Goal: Information Seeking & Learning: Learn about a topic

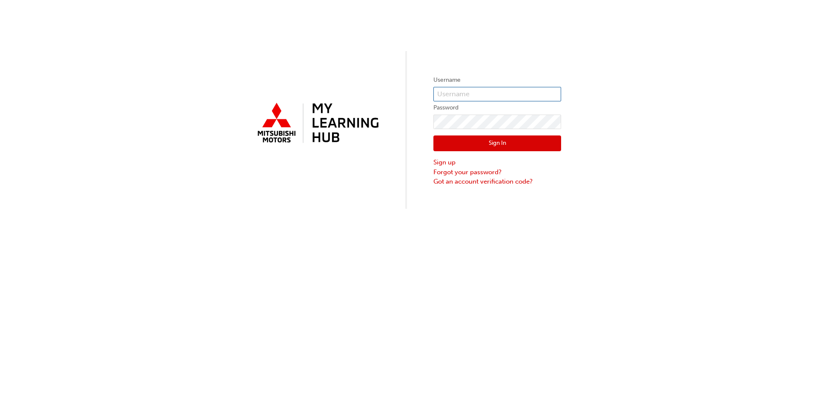
type input "0005885228"
click at [450, 141] on button "Sign In" at bounding box center [497, 143] width 128 height 16
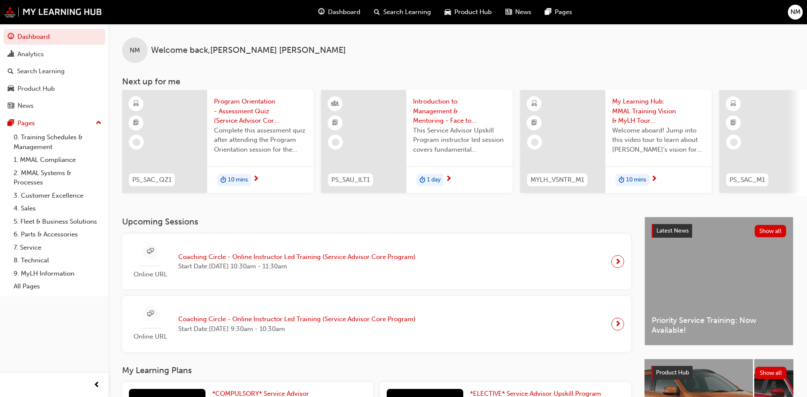
click at [797, 13] on span "NM" at bounding box center [796, 12] width 10 height 10
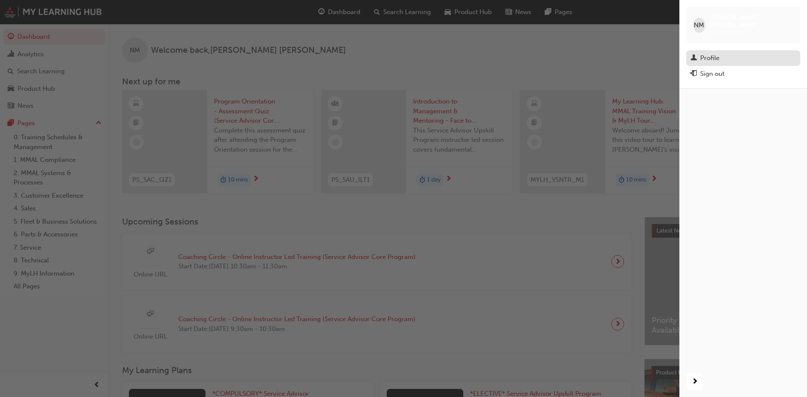
click at [708, 55] on div "Profile" at bounding box center [709, 58] width 19 height 10
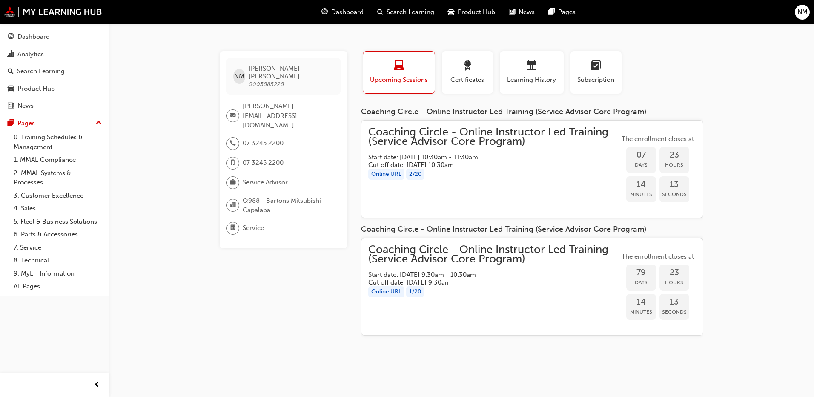
click at [532, 301] on div "Coaching Circle - Online Instructor Led Training (Service Advisor Core Program)…" at bounding box center [493, 287] width 251 height 84
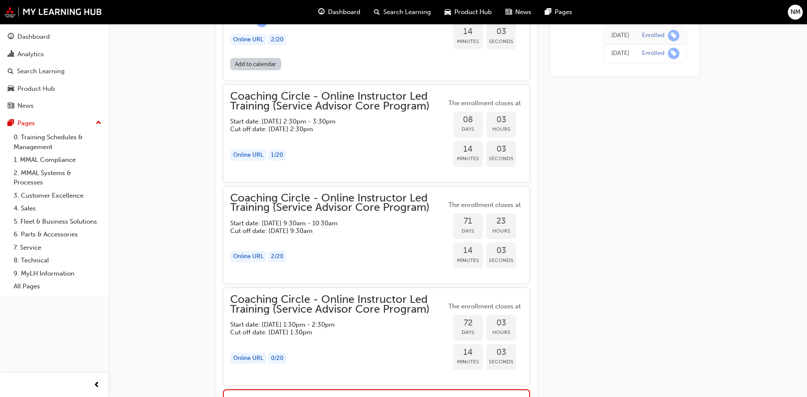
scroll to position [528, 0]
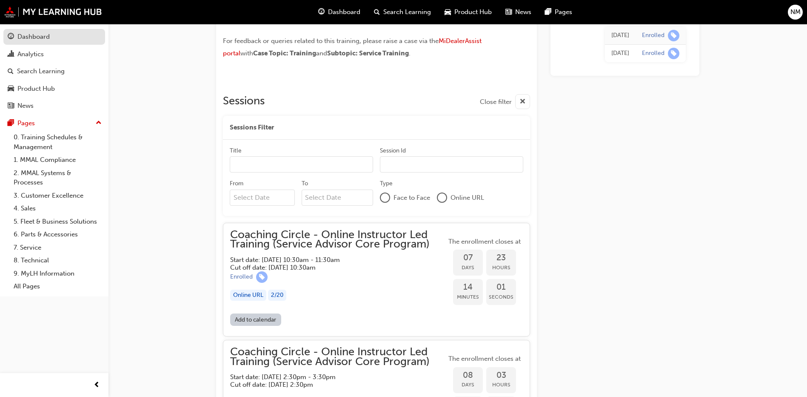
click at [30, 32] on div "Dashboard" at bounding box center [33, 37] width 32 height 10
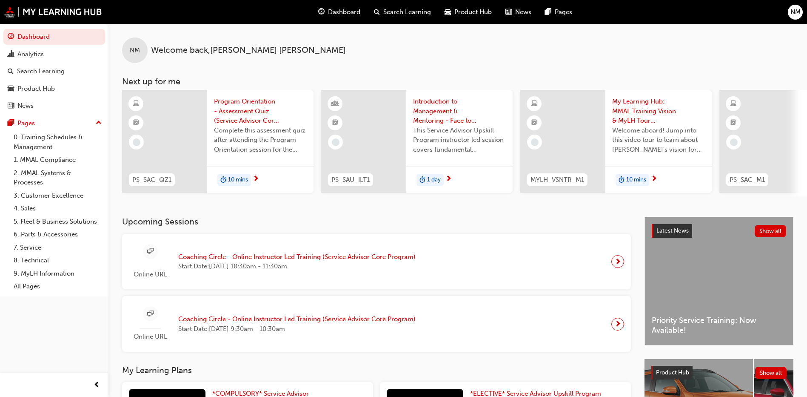
click at [617, 328] on span "next-icon" at bounding box center [618, 324] width 6 height 12
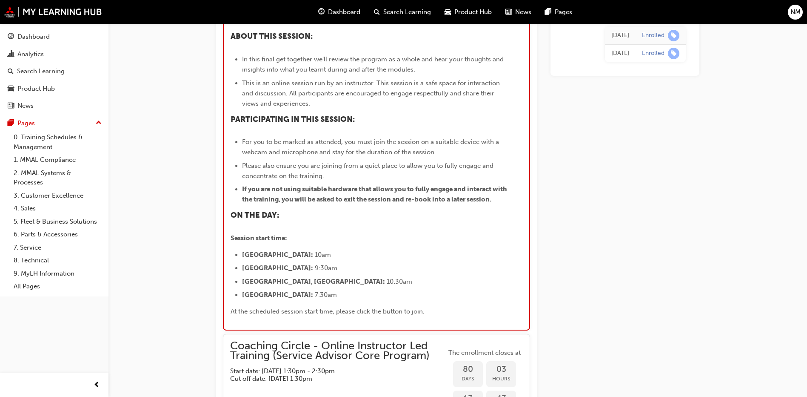
scroll to position [1432, 0]
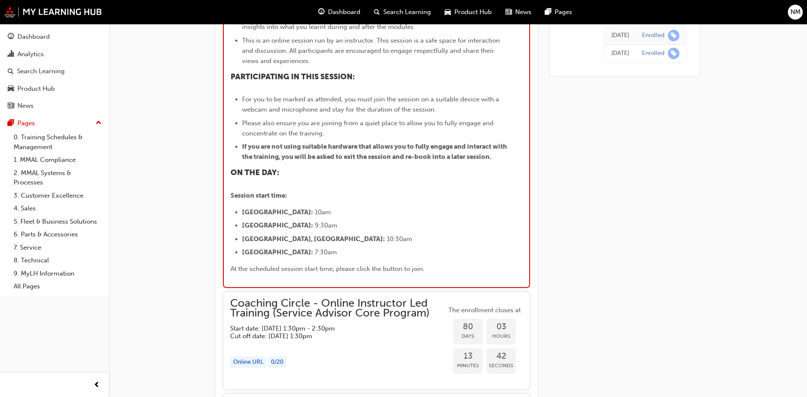
click at [384, 217] on li "[GEOGRAPHIC_DATA]: 10am" at bounding box center [374, 212] width 265 height 10
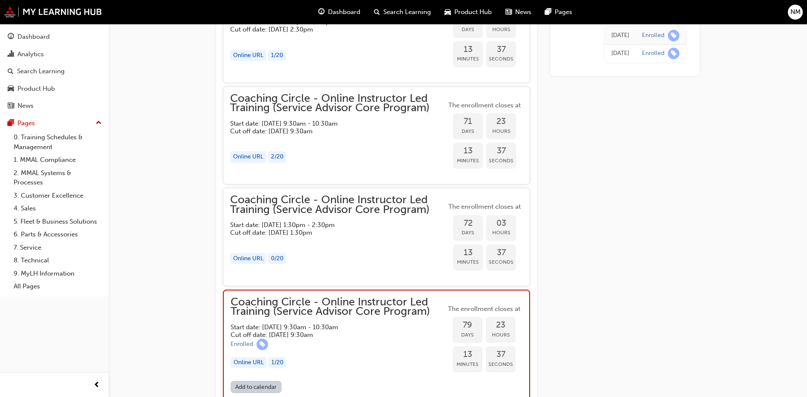
scroll to position [879, 0]
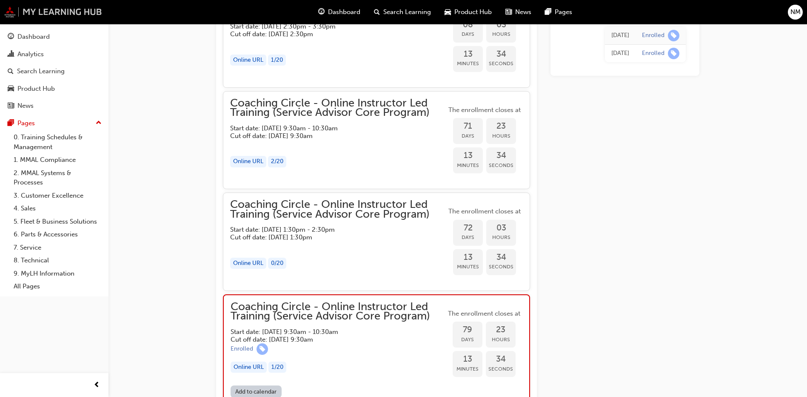
click at [45, 6] on div "Dashboard Search Learning Product Hub News Pages NM" at bounding box center [403, 12] width 807 height 24
click at [30, 120] on div "Pages" at bounding box center [25, 123] width 17 height 10
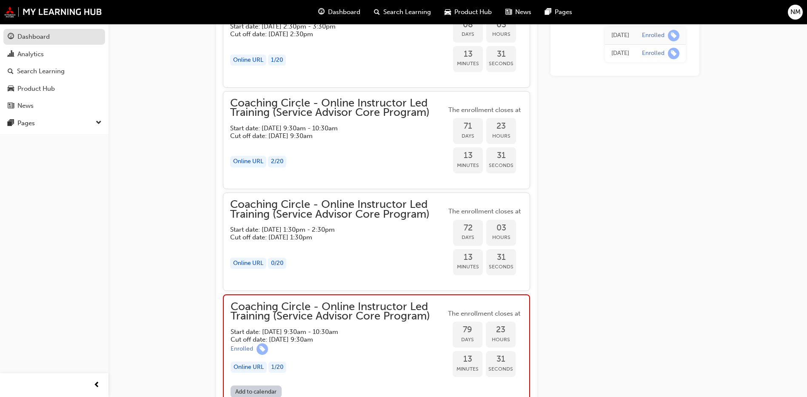
click at [34, 39] on div "Dashboard" at bounding box center [33, 37] width 32 height 10
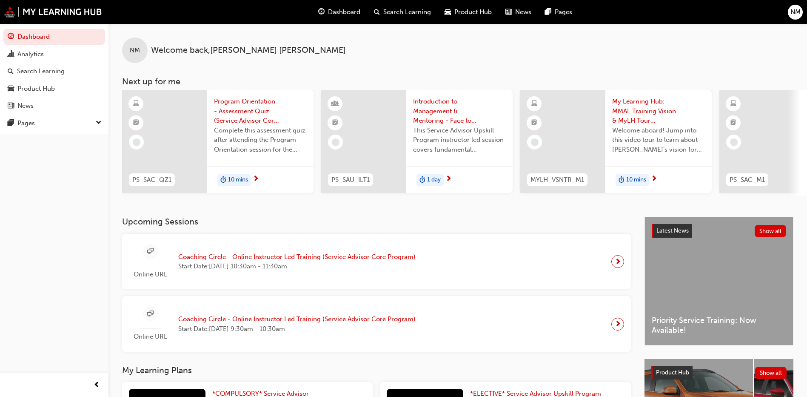
click at [225, 113] on span "Program Orientation - Assessment Quiz (Service Advisor Core Program)" at bounding box center [260, 111] width 93 height 29
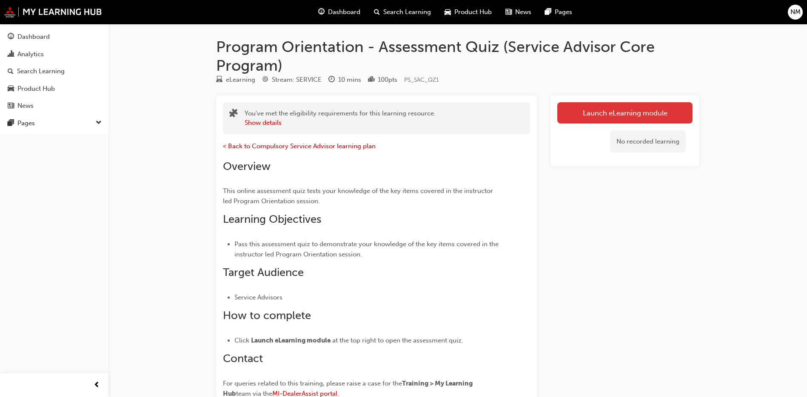
click at [602, 117] on link "Launch eLearning module" at bounding box center [624, 112] width 135 height 21
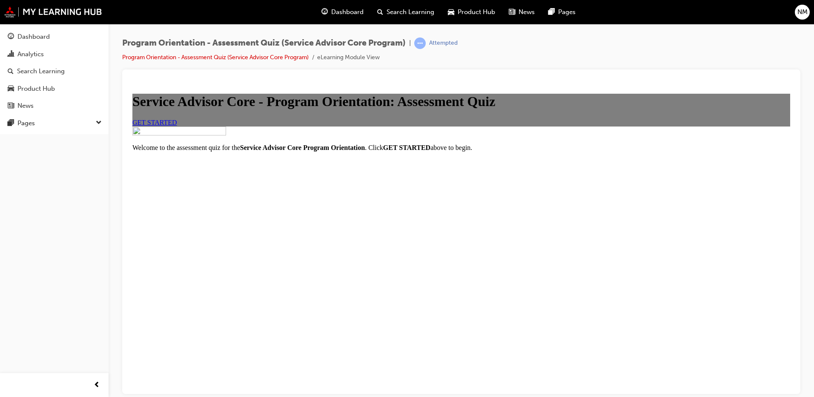
scroll to position [31, 0]
click at [177, 126] on link "GET STARTED" at bounding box center [154, 121] width 45 height 7
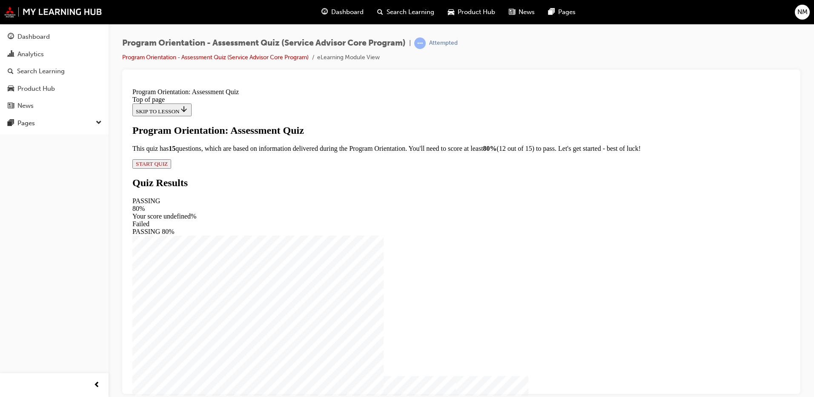
click at [168, 166] on span "START QUIZ" at bounding box center [152, 163] width 32 height 6
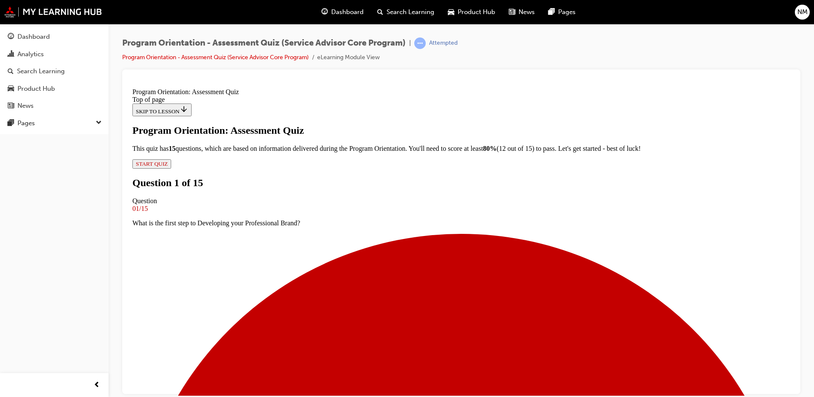
scroll to position [43, 0]
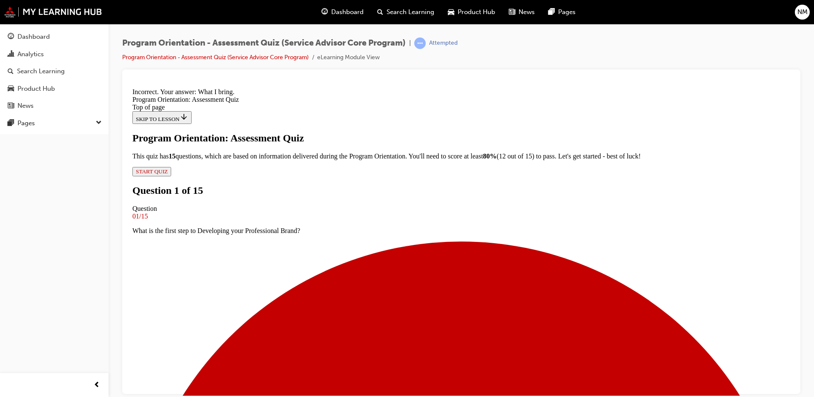
scroll to position [122, 0]
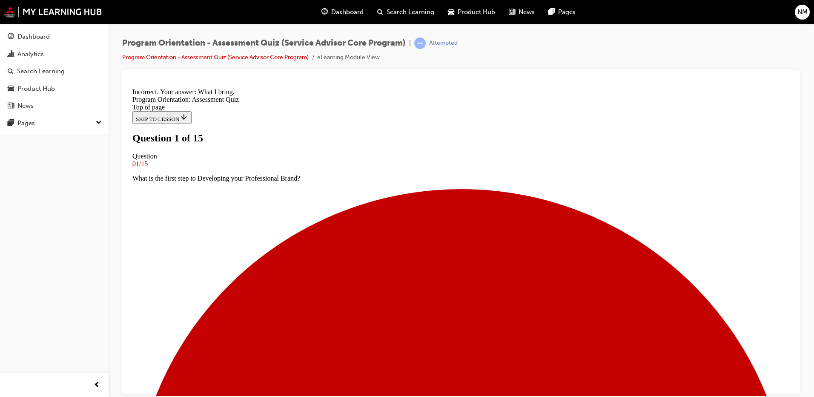
scroll to position [0, 0]
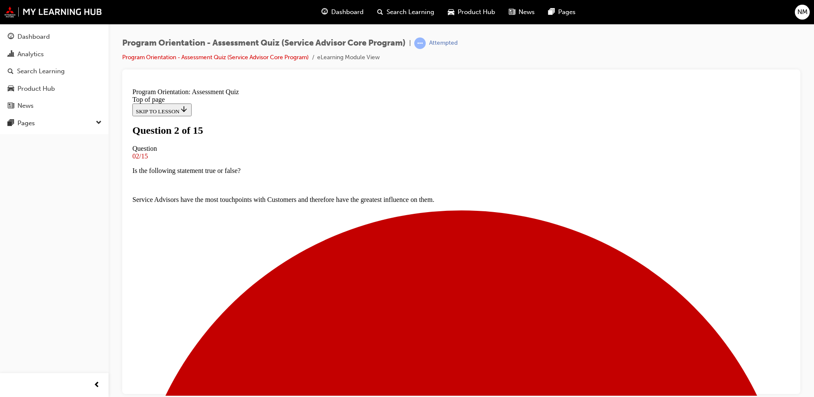
scroll to position [85, 0]
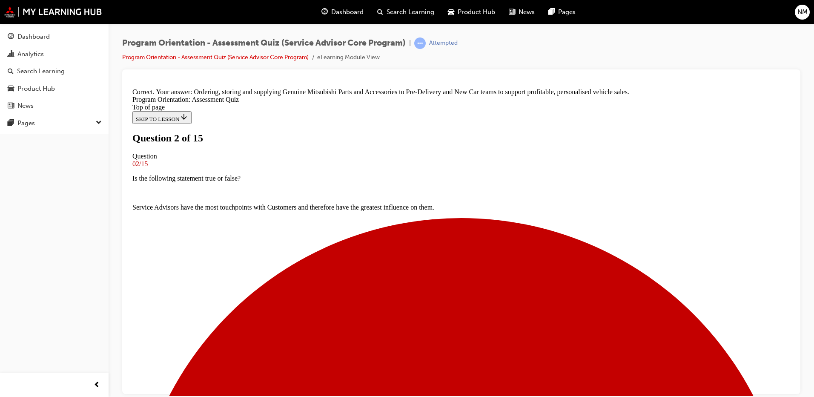
scroll to position [165, 0]
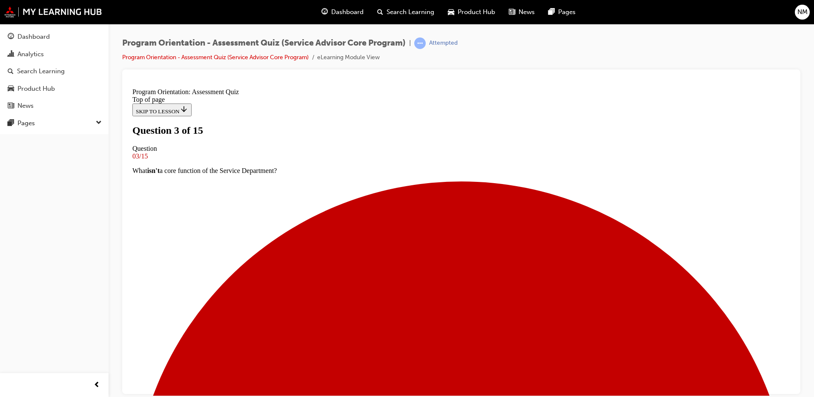
scroll to position [43, 0]
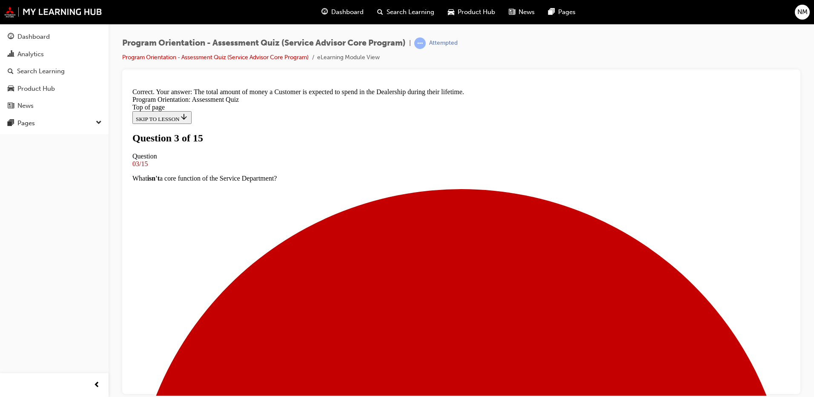
scroll to position [139, 0]
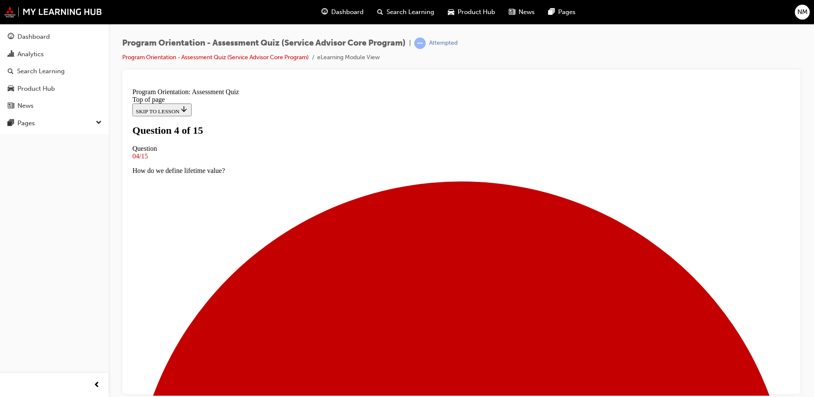
scroll to position [0, 0]
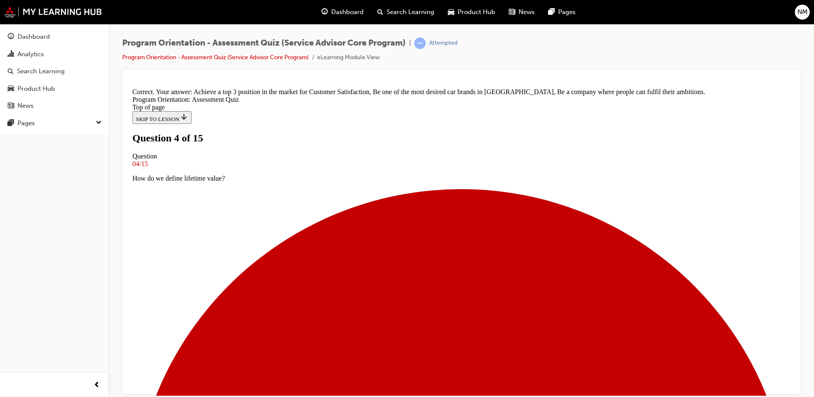
scroll to position [122, 0]
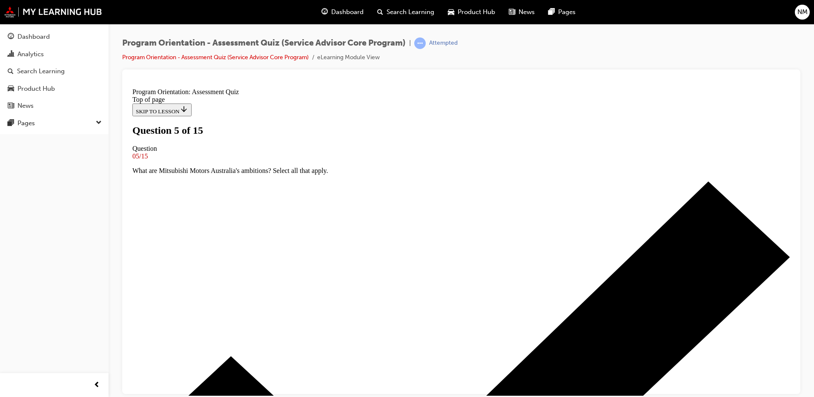
scroll to position [43, 0]
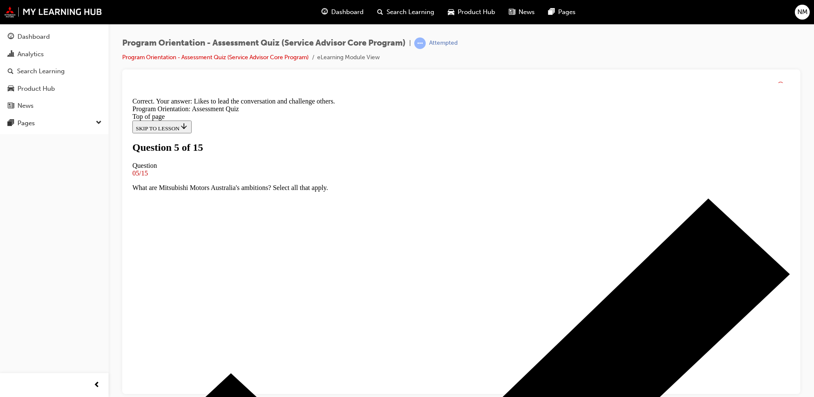
scroll to position [122, 0]
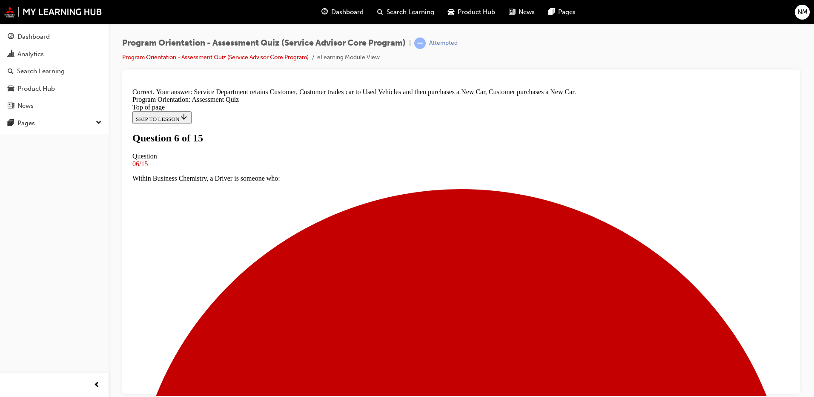
scroll to position [131, 0]
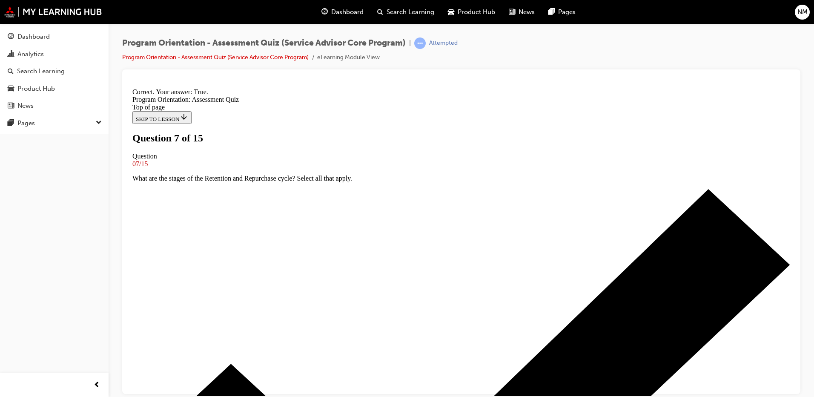
scroll to position [97, 0]
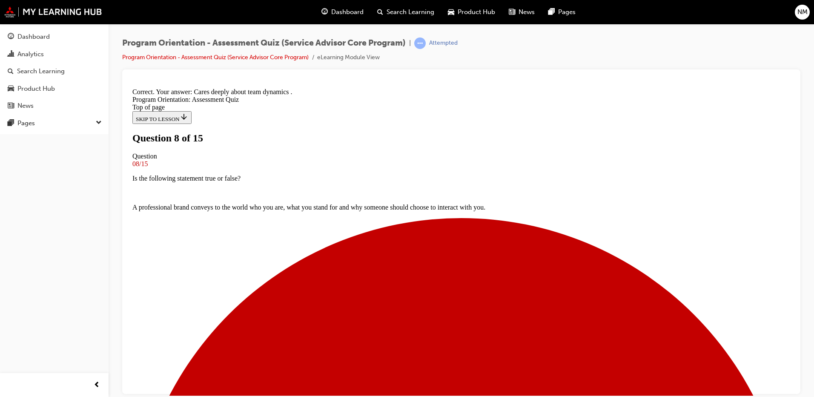
scroll to position [122, 0]
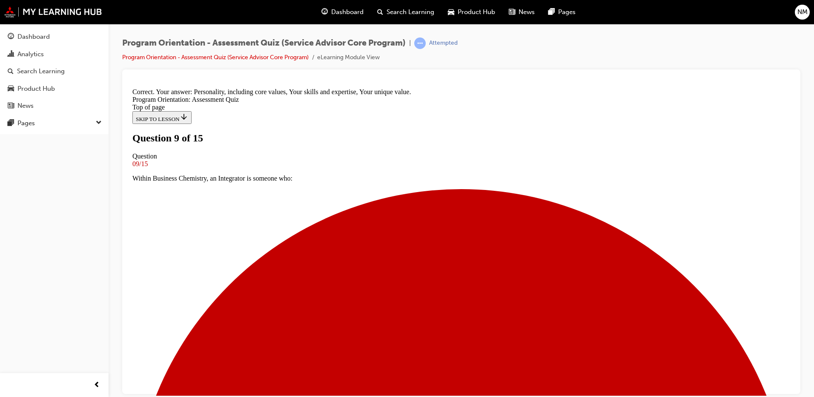
scroll to position [131, 0]
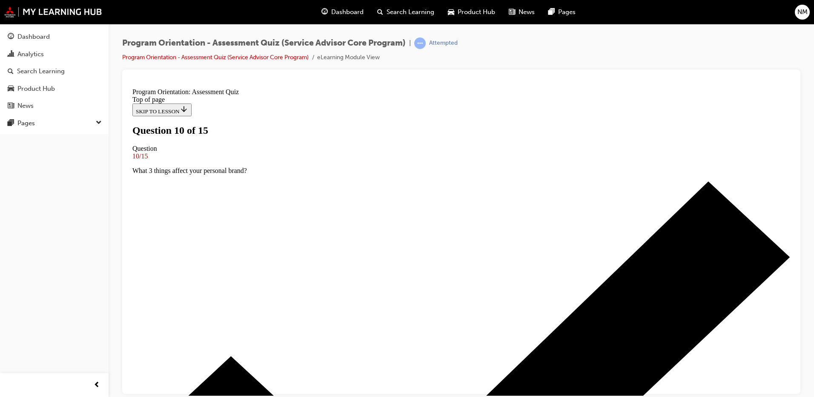
scroll to position [0, 0]
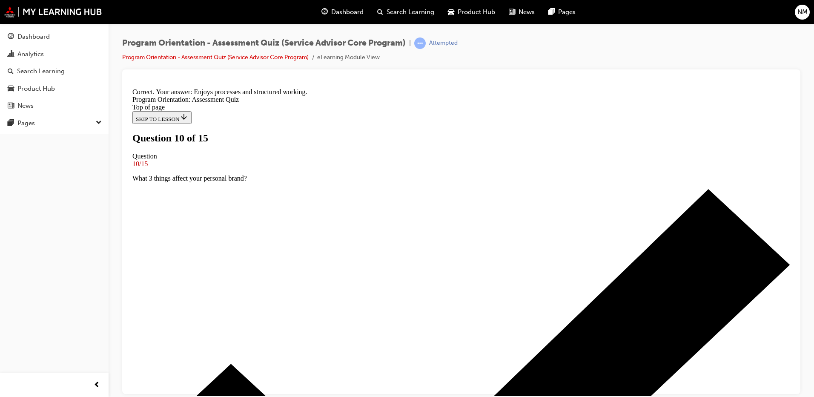
scroll to position [122, 0]
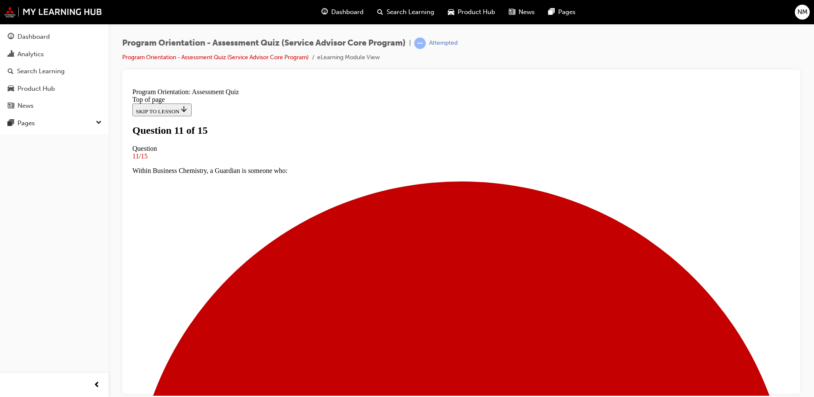
scroll to position [43, 0]
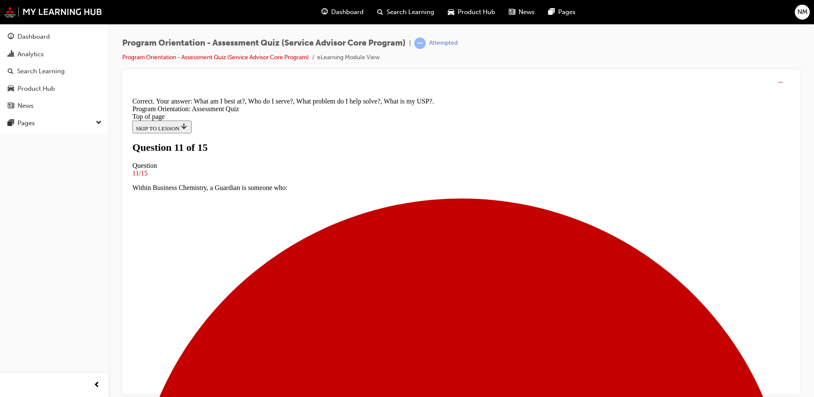
scroll to position [171, 0]
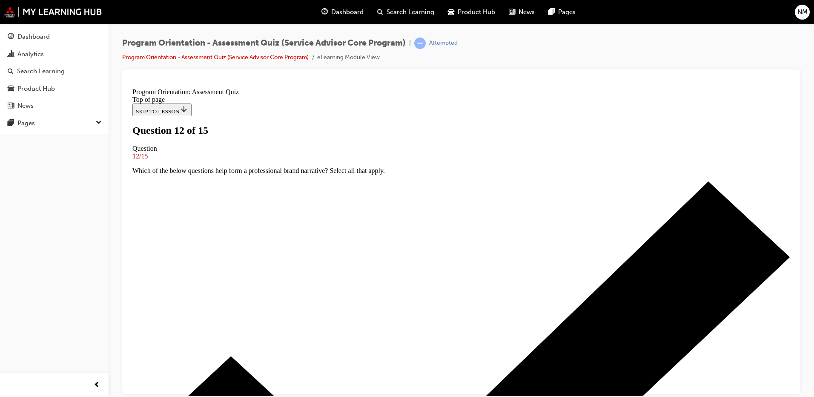
scroll to position [85, 0]
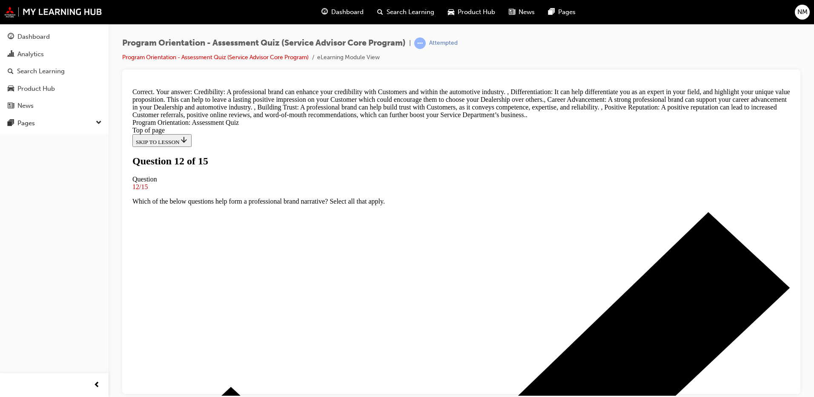
scroll to position [241, 0]
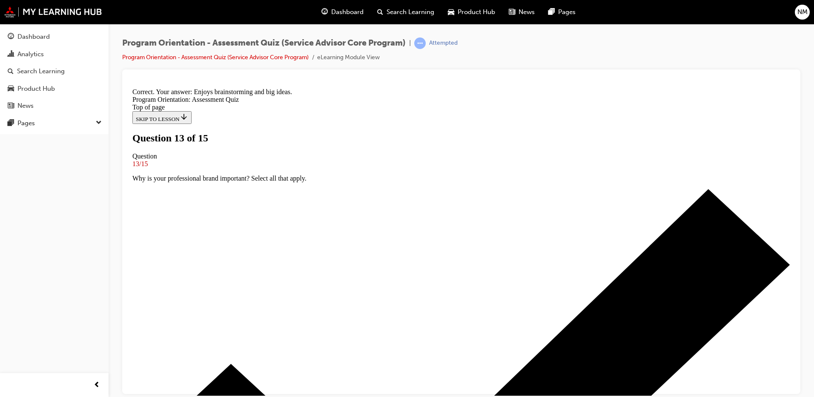
scroll to position [122, 0]
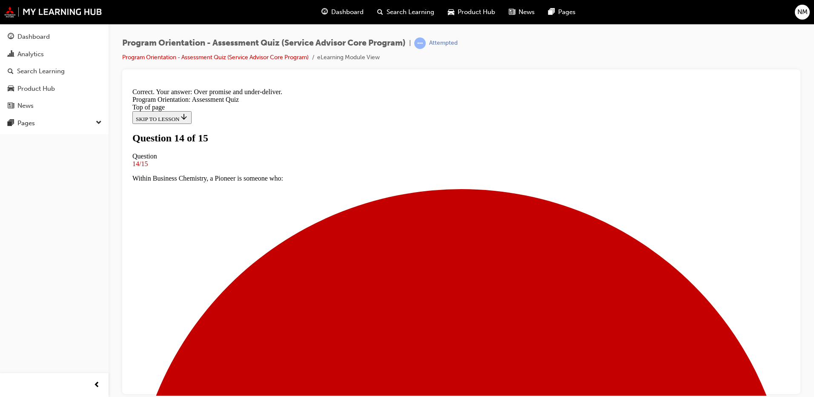
scroll to position [122, 0]
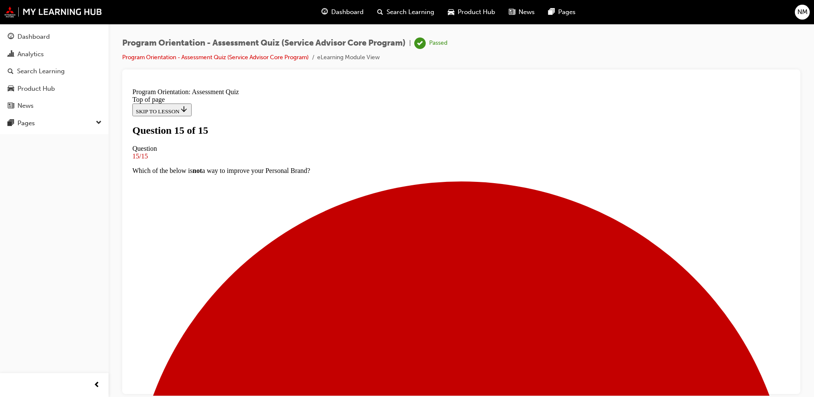
scroll to position [124, 0]
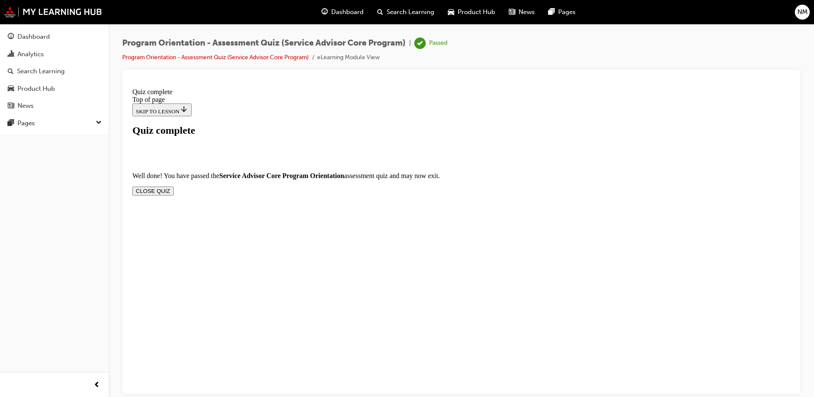
click at [174, 186] on button "CLOSE QUIZ" at bounding box center [152, 190] width 41 height 9
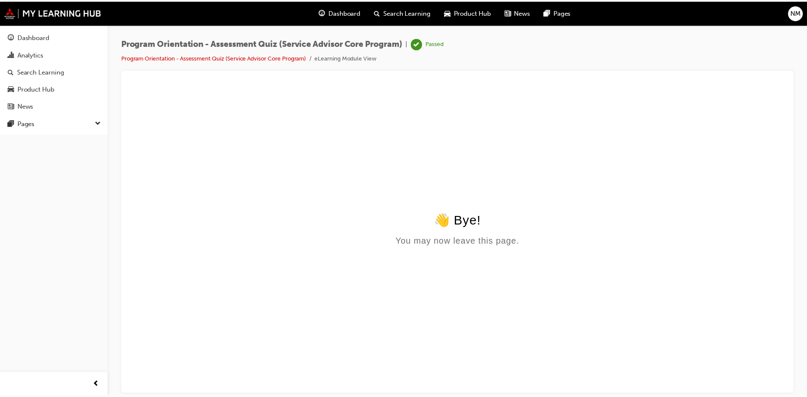
scroll to position [0, 0]
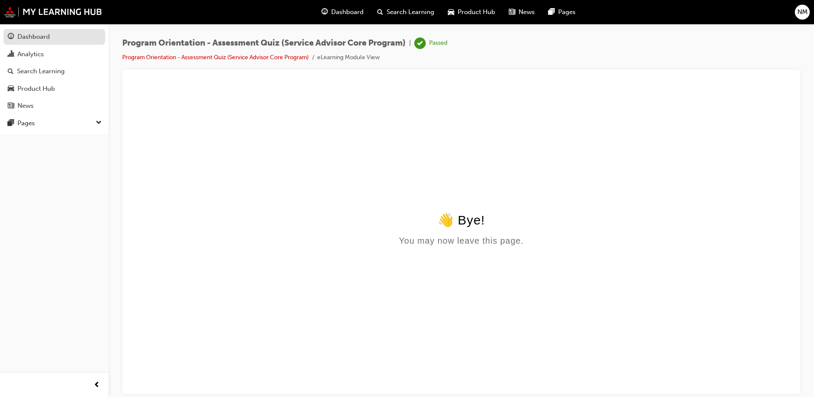
click at [43, 42] on div "Dashboard" at bounding box center [54, 36] width 93 height 11
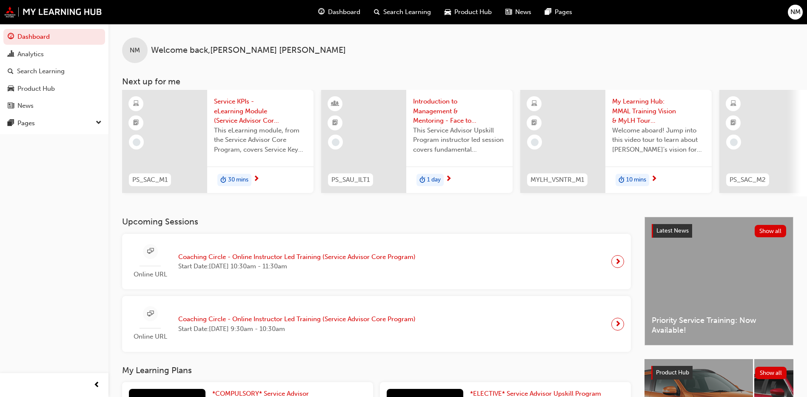
click at [246, 123] on span "Service KPIs - eLearning Module (Service Advisor Core Program)" at bounding box center [260, 111] width 93 height 29
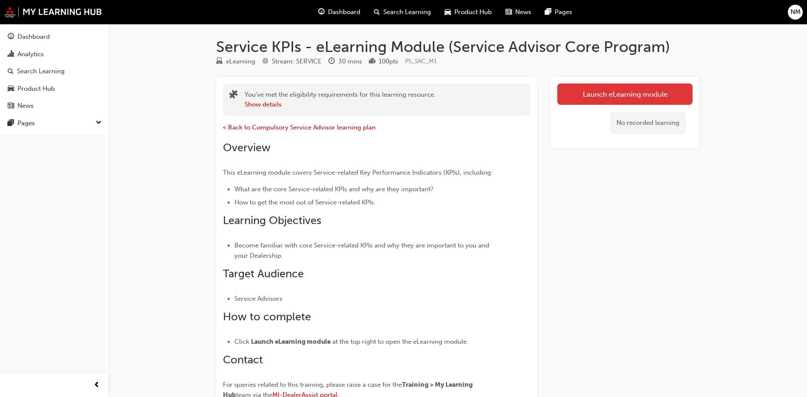
click at [580, 88] on link "Launch eLearning module" at bounding box center [624, 93] width 135 height 21
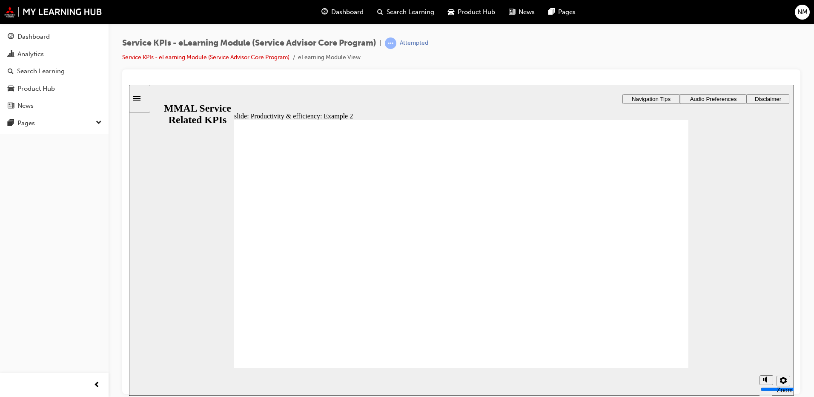
radio input "true"
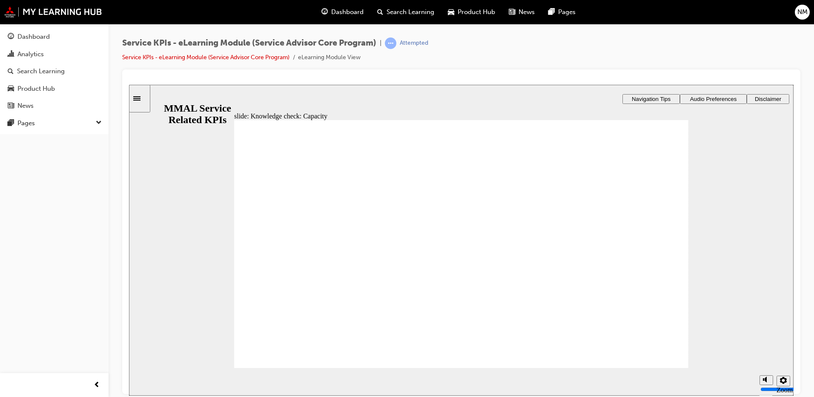
radio input "true"
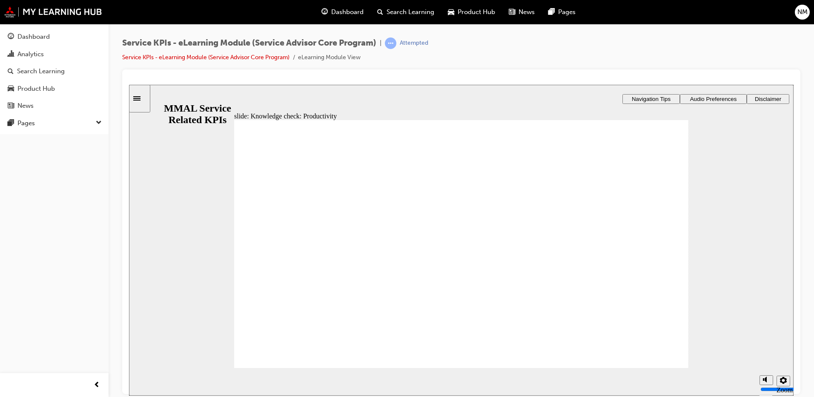
radio input "true"
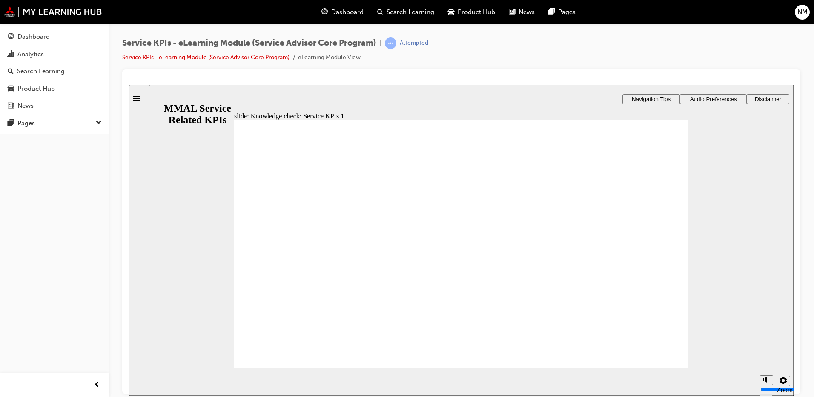
drag, startPoint x: 290, startPoint y: 197, endPoint x: 615, endPoint y: 227, distance: 326.9
drag, startPoint x: 381, startPoint y: 194, endPoint x: 593, endPoint y: 258, distance: 221.3
drag, startPoint x: 477, startPoint y: 196, endPoint x: 596, endPoint y: 286, distance: 149.4
drag, startPoint x: 631, startPoint y: 200, endPoint x: 625, endPoint y: 324, distance: 124.4
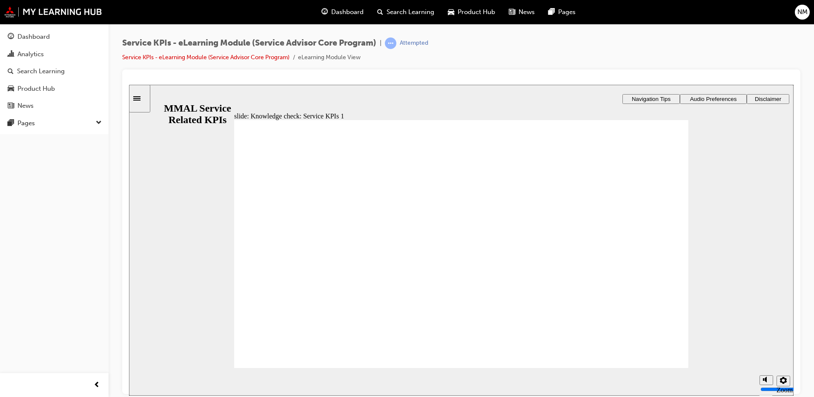
drag, startPoint x: 593, startPoint y: 279, endPoint x: 583, endPoint y: 253, distance: 28.1
drag, startPoint x: 594, startPoint y: 259, endPoint x: 592, endPoint y: 317, distance: 58.3
drag, startPoint x: 401, startPoint y: 198, endPoint x: 626, endPoint y: 263, distance: 234.1
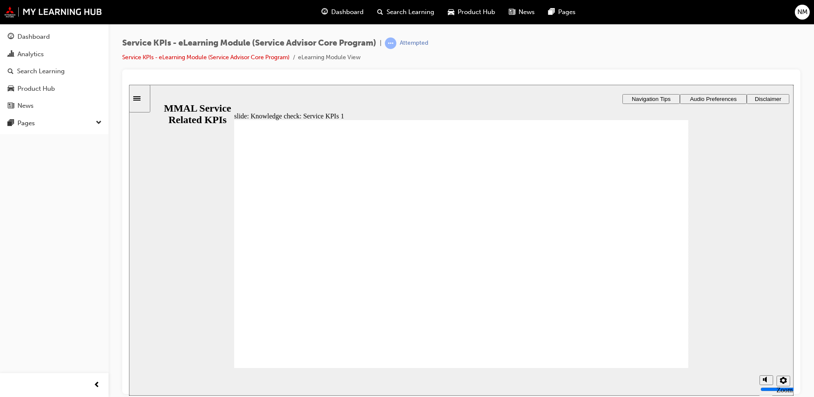
drag, startPoint x: 599, startPoint y: 314, endPoint x: 605, endPoint y: 253, distance: 61.6
drag, startPoint x: 609, startPoint y: 196, endPoint x: 606, endPoint y: 317, distance: 121.7
drag, startPoint x: 380, startPoint y: 192, endPoint x: 580, endPoint y: 250, distance: 207.2
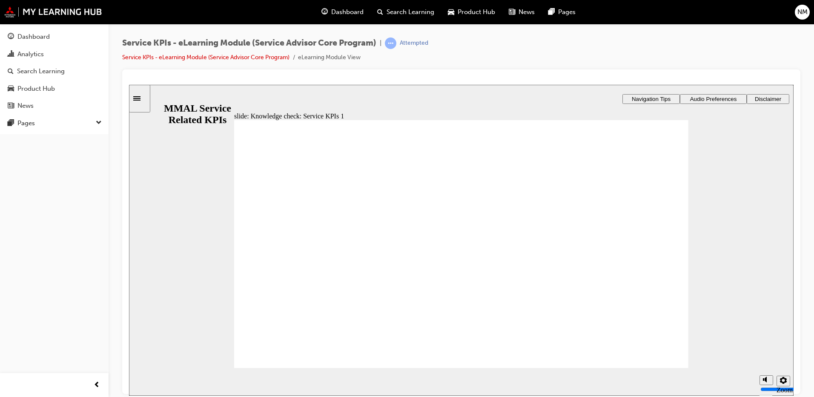
drag, startPoint x: 466, startPoint y: 188, endPoint x: 577, endPoint y: 273, distance: 139.4
drag, startPoint x: 288, startPoint y: 200, endPoint x: 606, endPoint y: 237, distance: 320.0
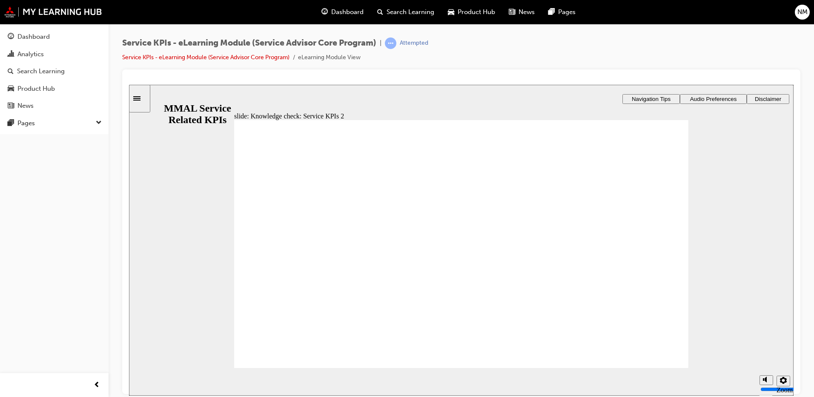
drag, startPoint x: 537, startPoint y: 201, endPoint x: 626, endPoint y: 229, distance: 93.7
drag, startPoint x: 341, startPoint y: 200, endPoint x: 615, endPoint y: 254, distance: 279.5
drag, startPoint x: 603, startPoint y: 200, endPoint x: 610, endPoint y: 315, distance: 115.5
drag, startPoint x: 414, startPoint y: 203, endPoint x: 623, endPoint y: 303, distance: 232.0
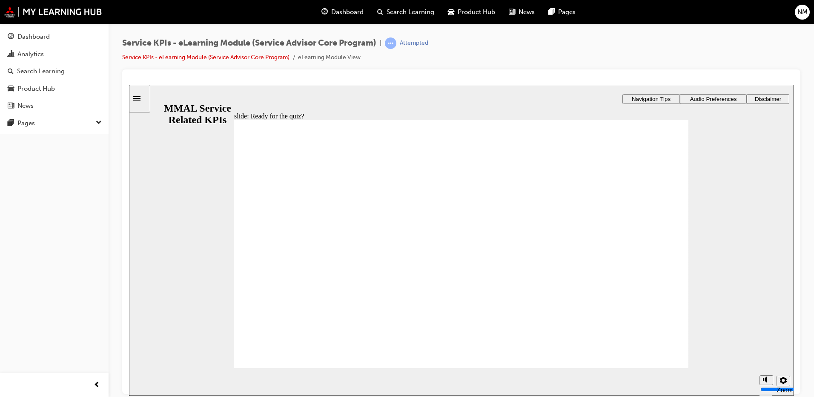
radio input "true"
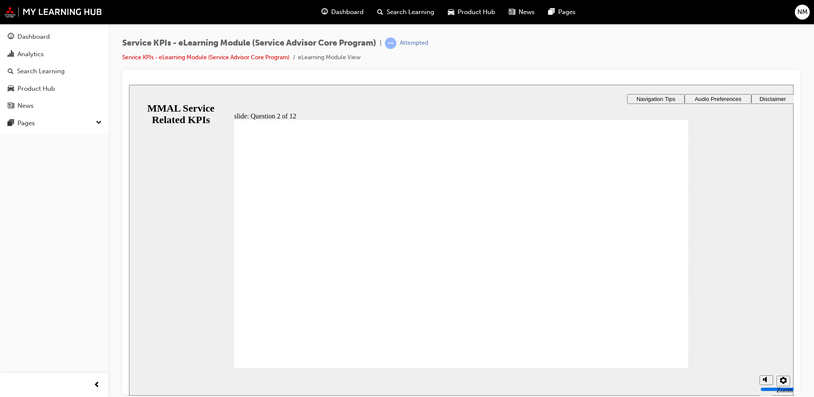
radio input "true"
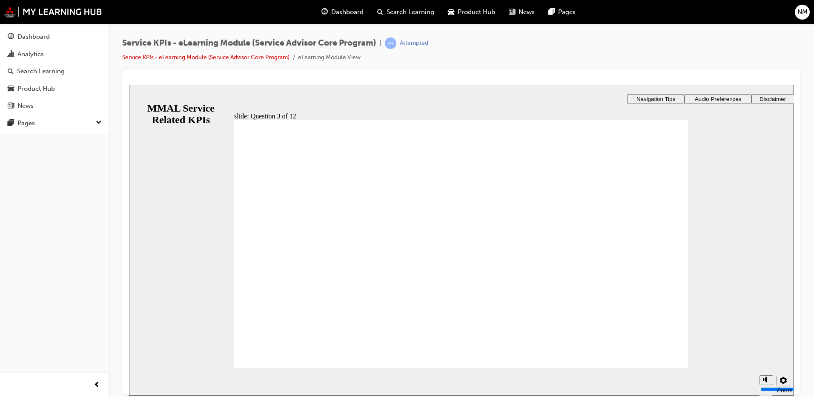
checkbox input "true"
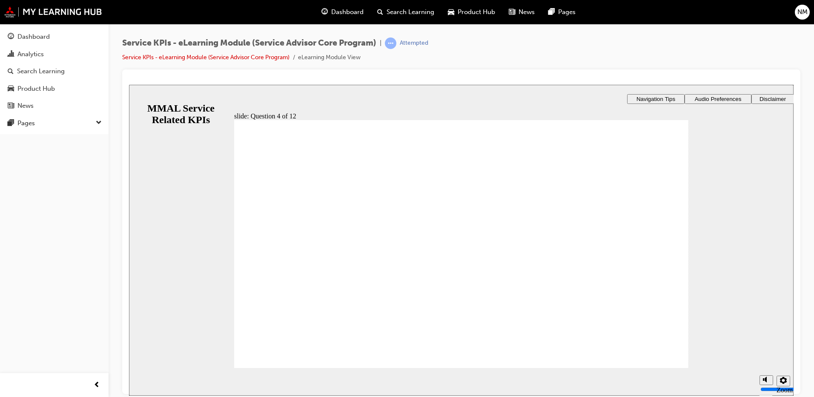
checkbox input "true"
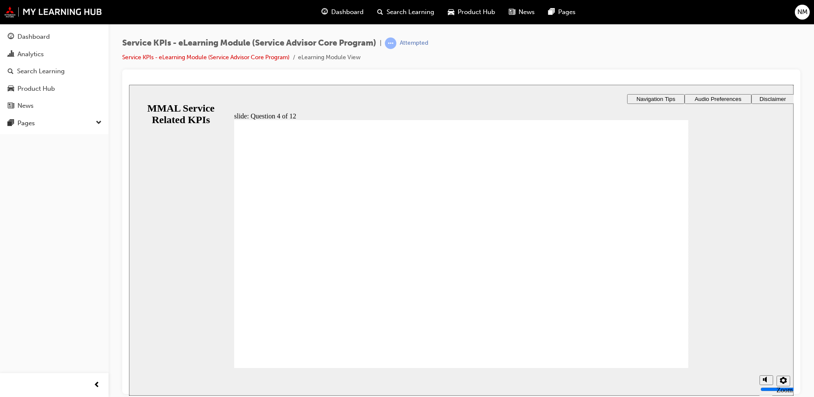
radio input "true"
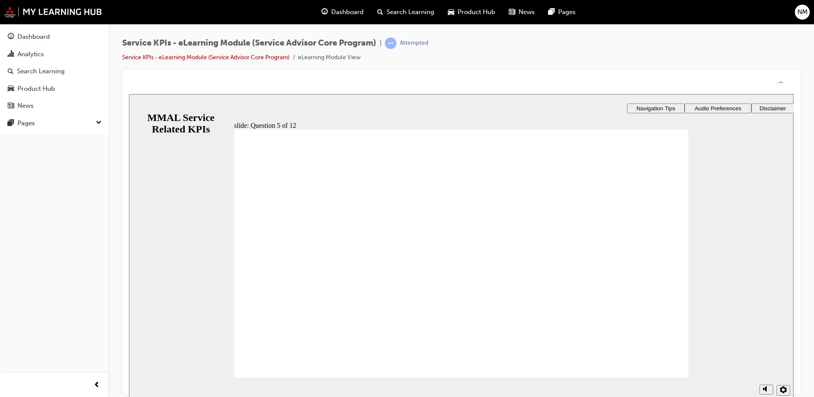
drag, startPoint x: 507, startPoint y: 330, endPoint x: 466, endPoint y: 328, distance: 40.5
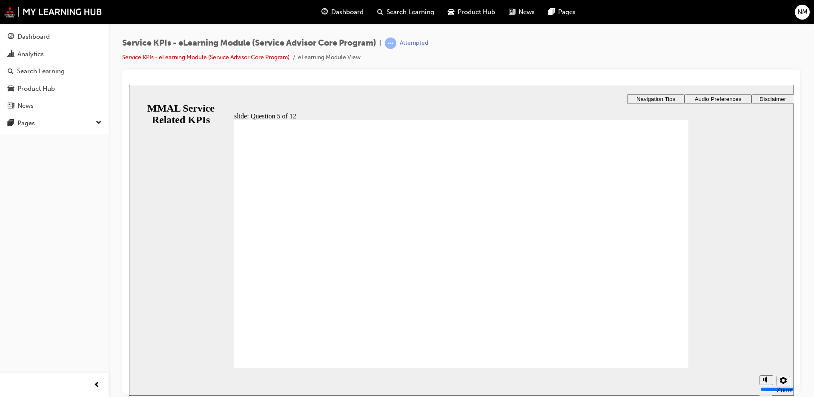
radio input "true"
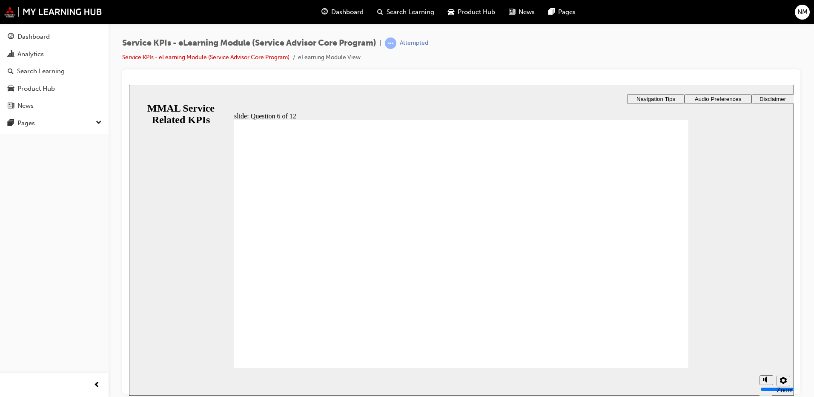
radio input "true"
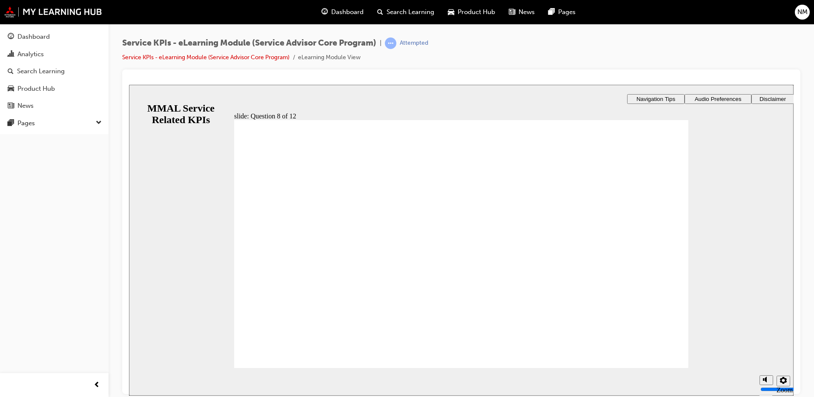
radio input "true"
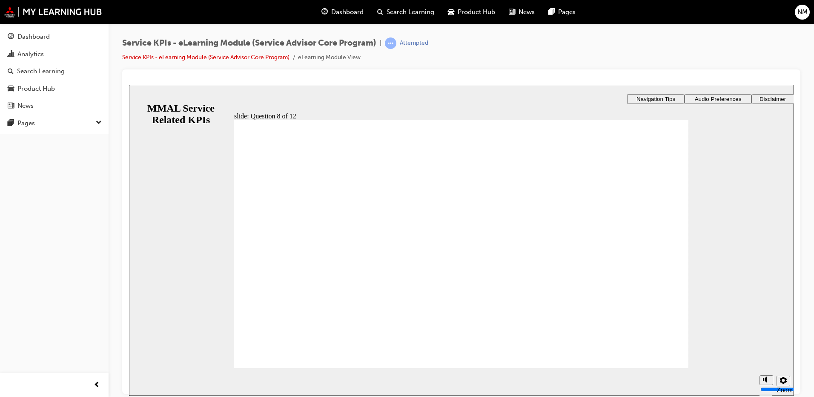
radio input "true"
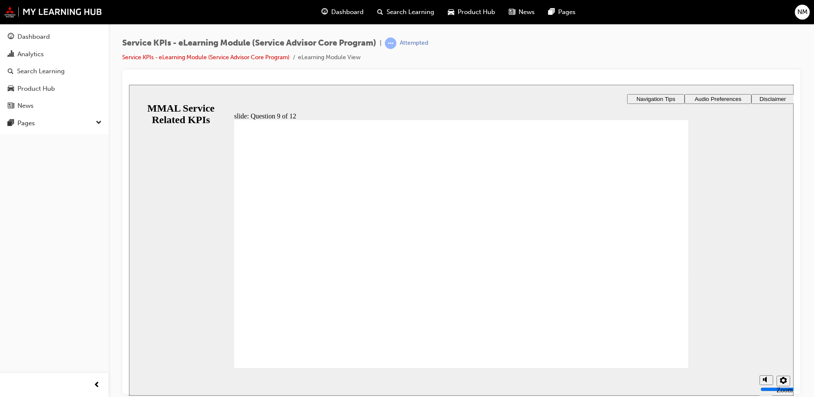
radio input "true"
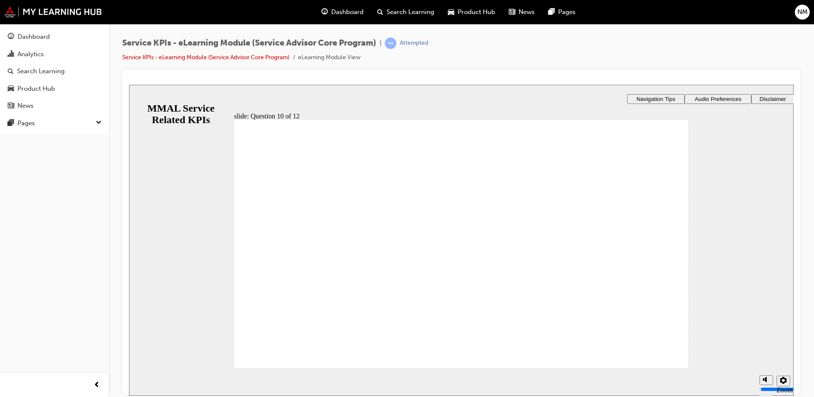
radio input "true"
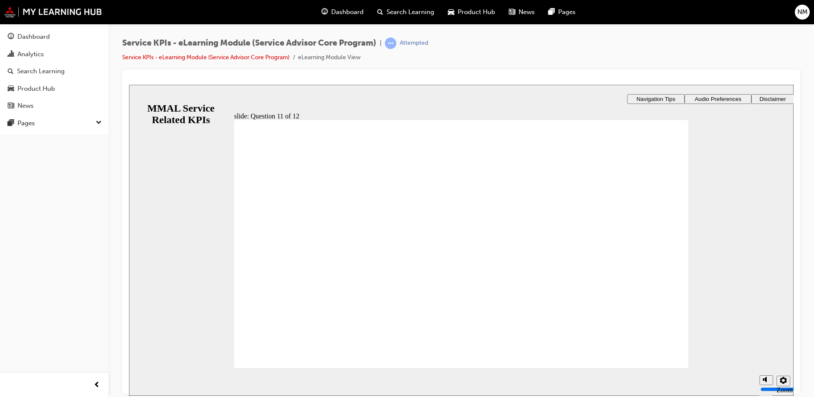
radio input "true"
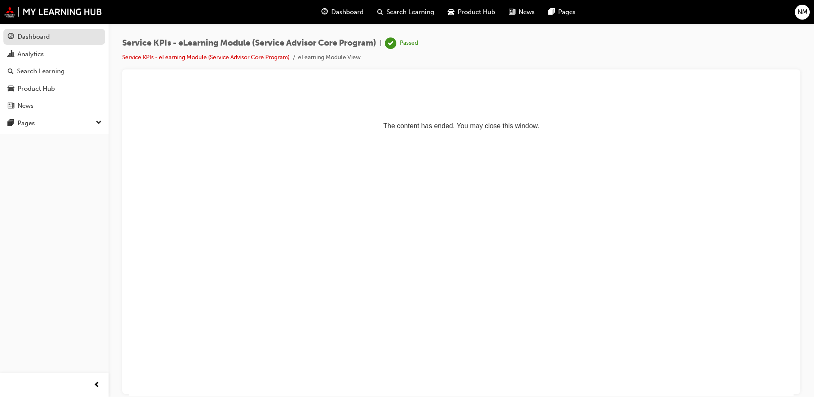
click at [34, 31] on link "Dashboard" at bounding box center [54, 37] width 102 height 16
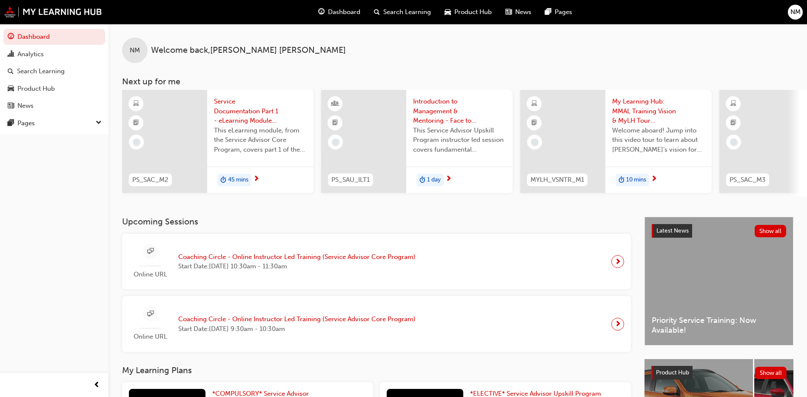
click at [339, 11] on span "Dashboard" at bounding box center [344, 12] width 32 height 10
click at [62, 59] on div "Analytics" at bounding box center [54, 54] width 93 height 11
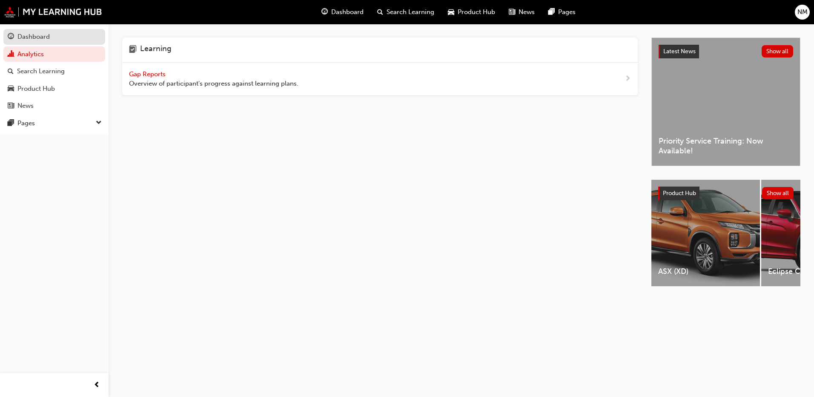
click at [42, 37] on div "Dashboard" at bounding box center [33, 37] width 32 height 10
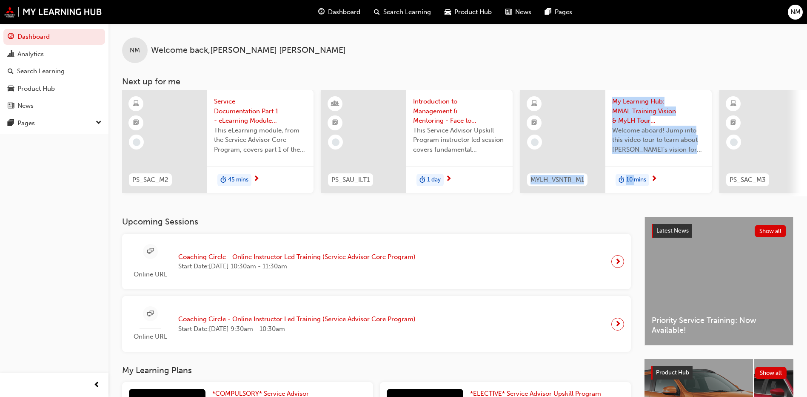
drag, startPoint x: 488, startPoint y: 200, endPoint x: 634, endPoint y: 199, distance: 145.5
click at [634, 196] on div "PS_SAC_M2 Service Documentation Part 1 - eLearning Module (Service Advisor Core…" at bounding box center [464, 143] width 685 height 106
click at [514, 208] on div "NM Welcome back , [PERSON_NAME] Next up for me PS_SAC_M2 Service Documentation …" at bounding box center [457, 120] width 699 height 193
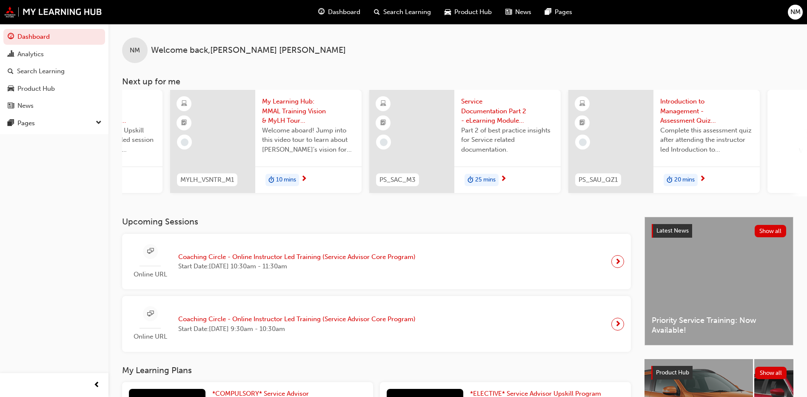
scroll to position [0, 508]
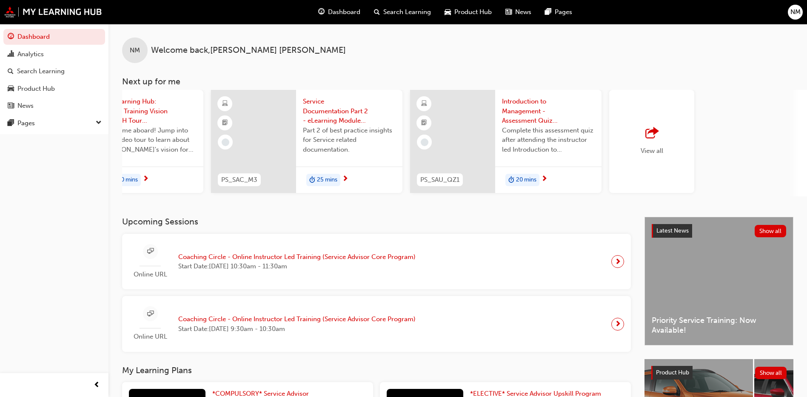
click at [670, 154] on div "View all" at bounding box center [651, 141] width 85 height 103
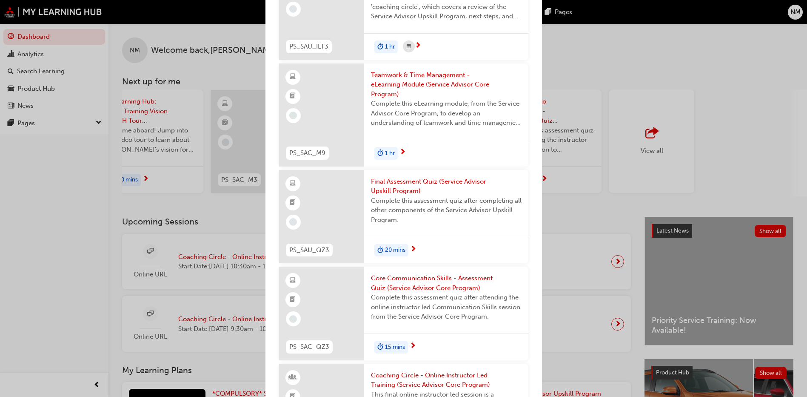
scroll to position [1744, 0]
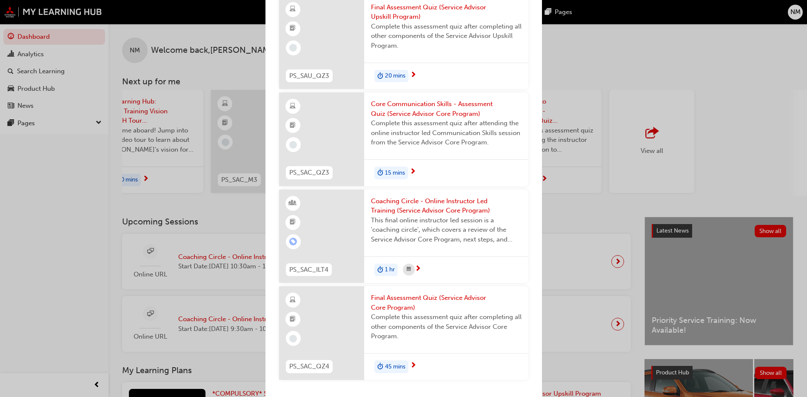
click at [738, 114] on div "Next up for me PS_SAC_M2 Service Documentation Part 1 - eLearning Module (Servi…" at bounding box center [403, 198] width 807 height 397
